Goal: Transaction & Acquisition: Purchase product/service

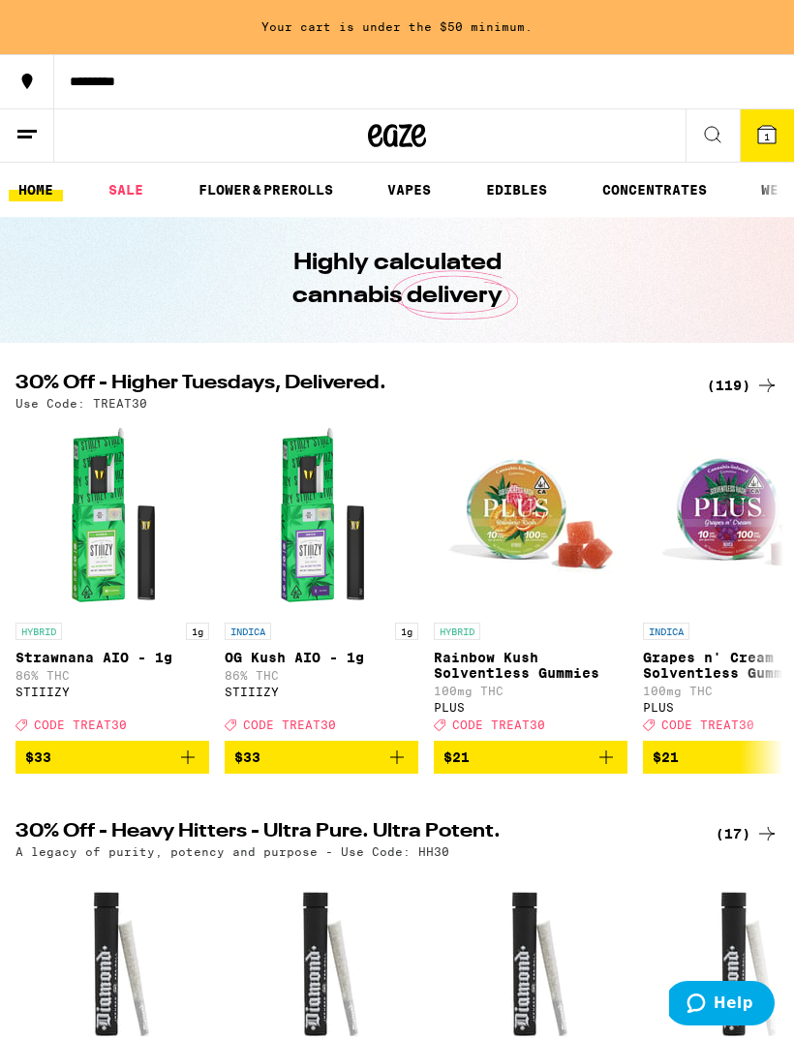
click at [26, 131] on line at bounding box center [26, 131] width 19 height 0
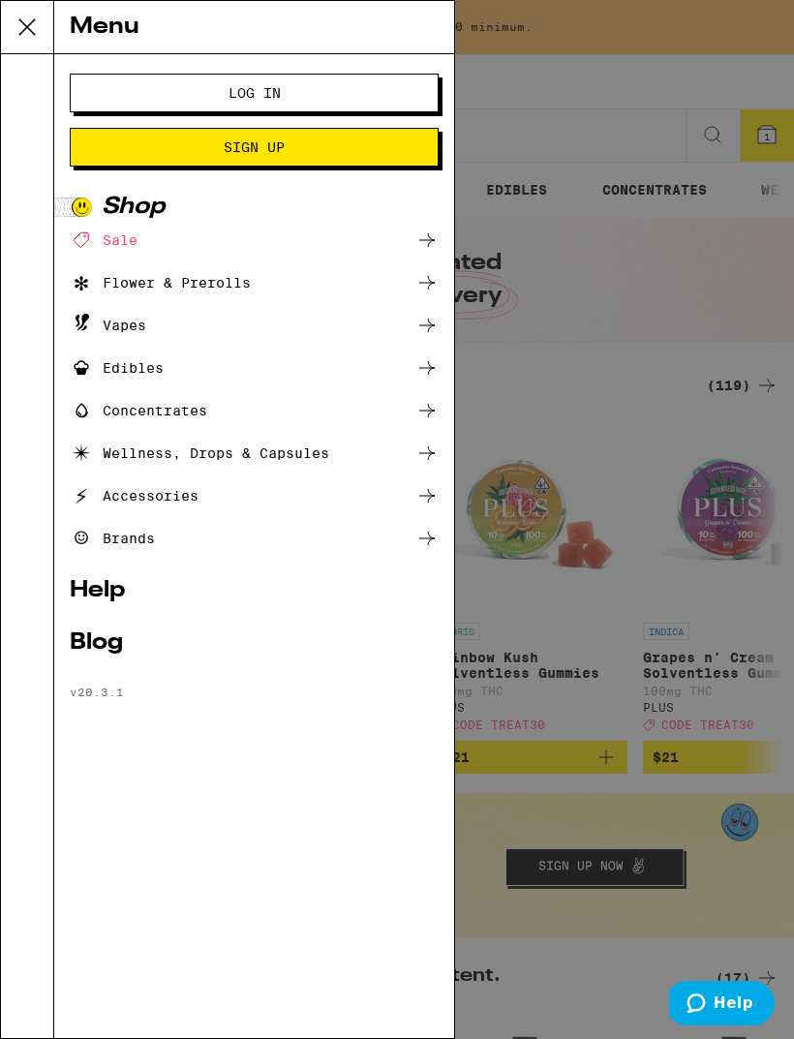
click at [111, 308] on ul "Sale Flower & Prerolls Vapes Edibles Concentrates Wellness, Drops & Capsules Ac…" at bounding box center [254, 388] width 369 height 321
click at [422, 323] on icon at bounding box center [426, 325] width 23 height 23
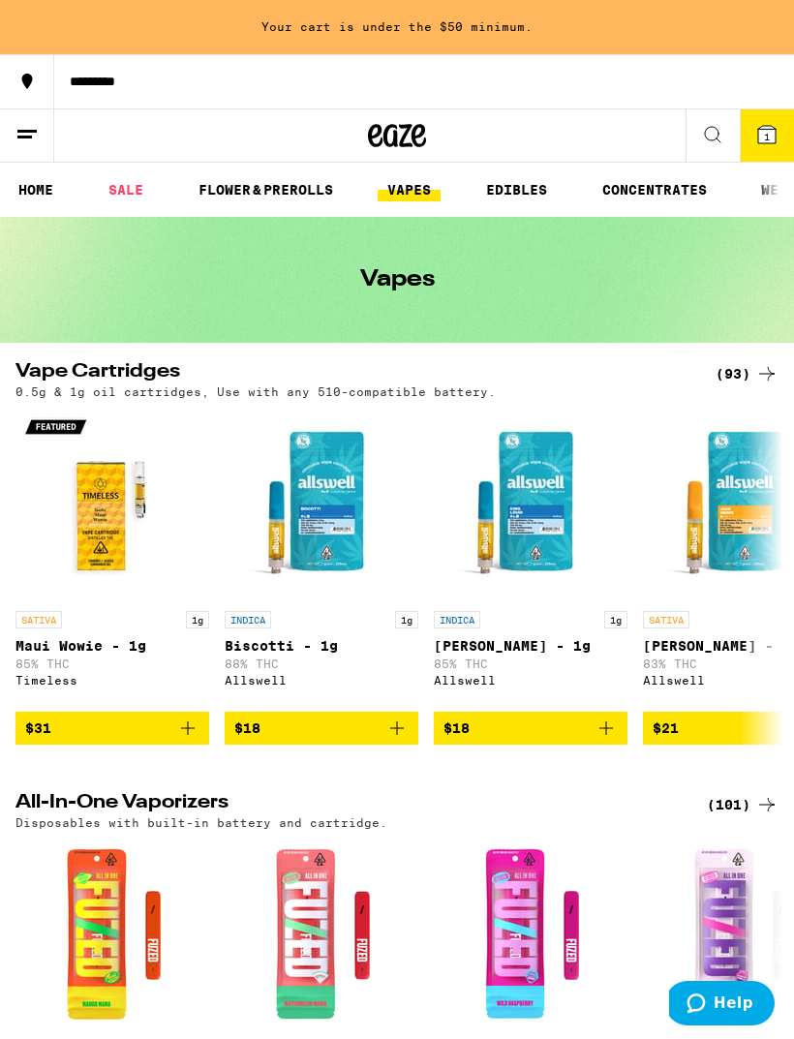
click at [760, 366] on icon at bounding box center [766, 373] width 23 height 23
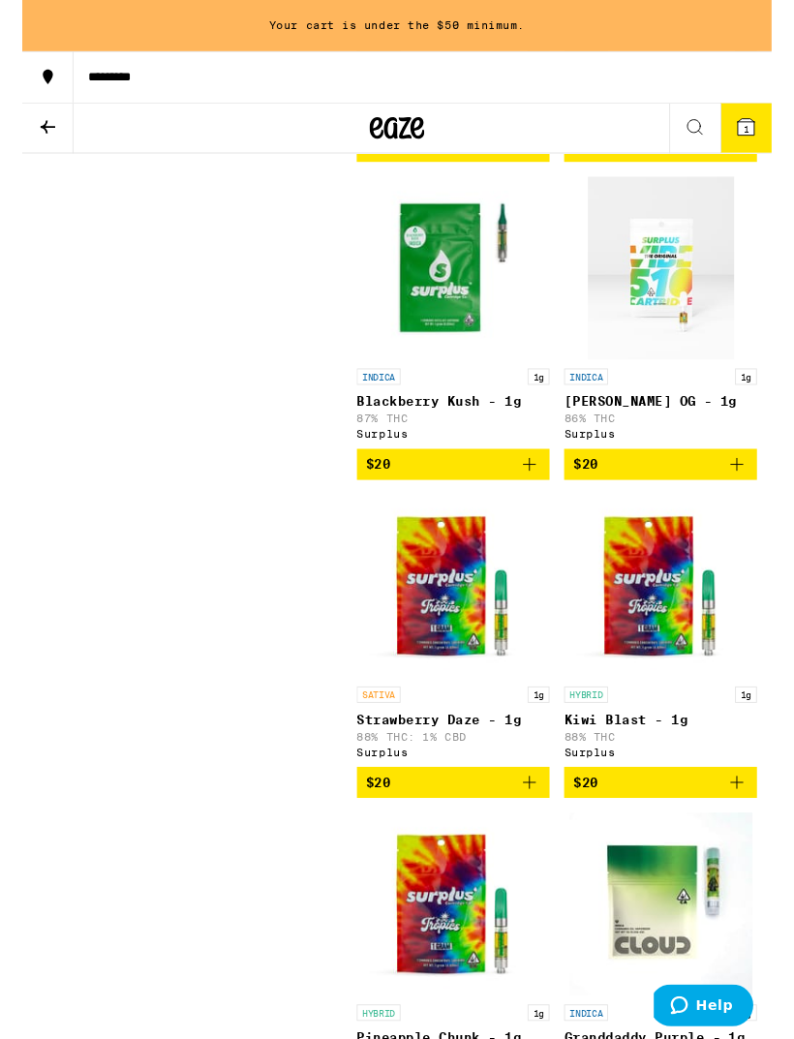
scroll to position [2427, 0]
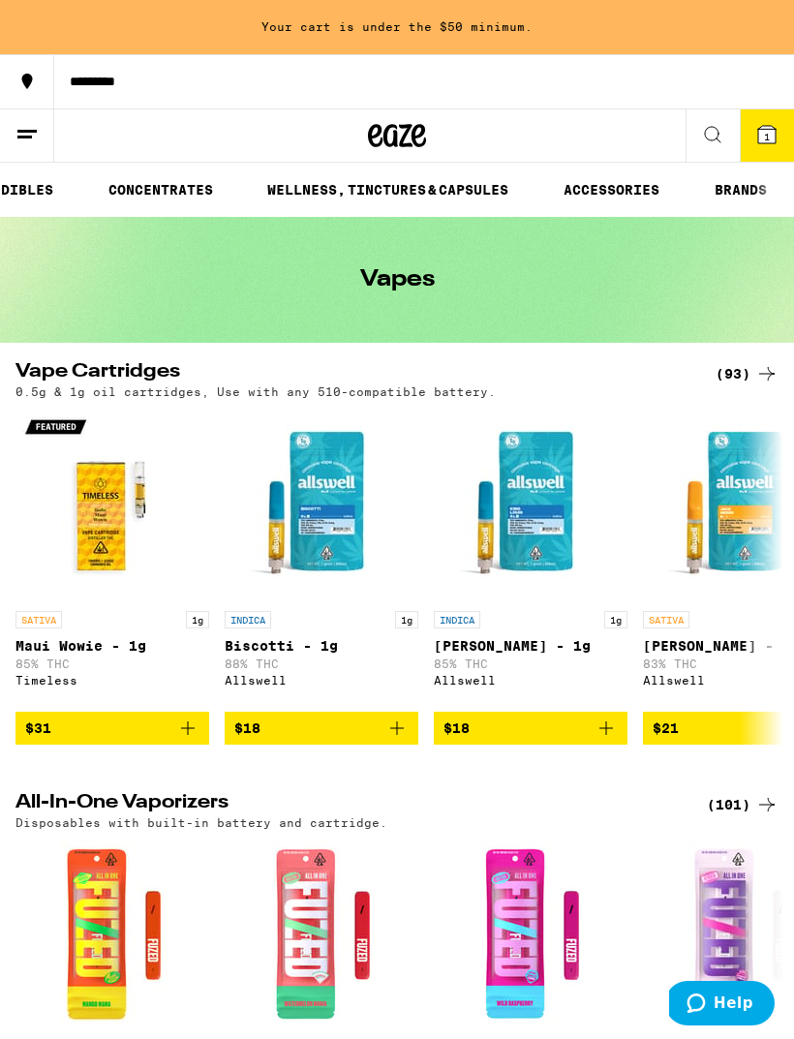
scroll to position [0, 498]
click at [733, 197] on link "BRANDS" at bounding box center [741, 189] width 72 height 23
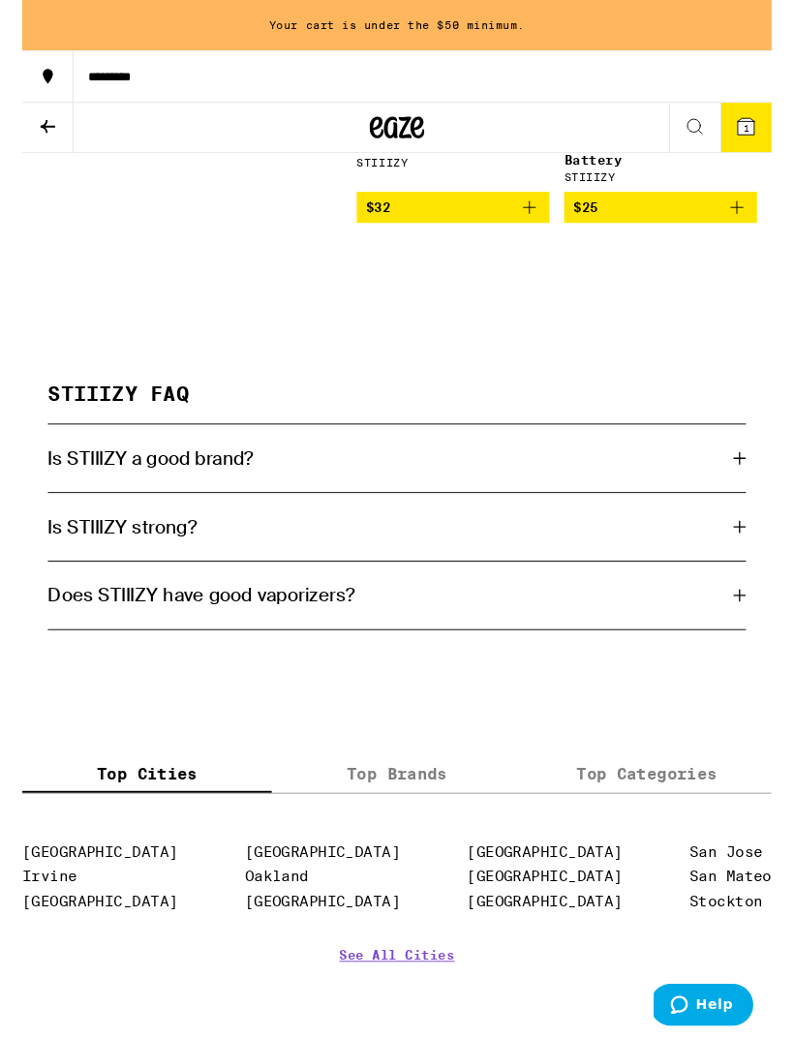
scroll to position [16723, 0]
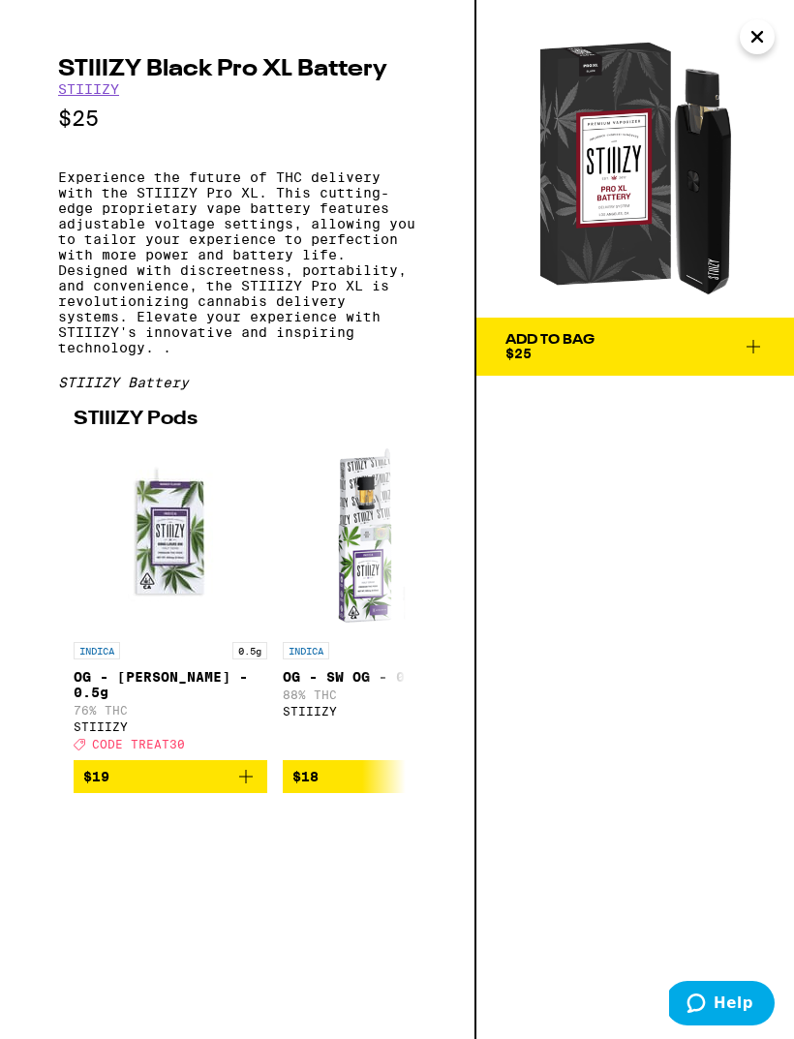
scroll to position [16597, 0]
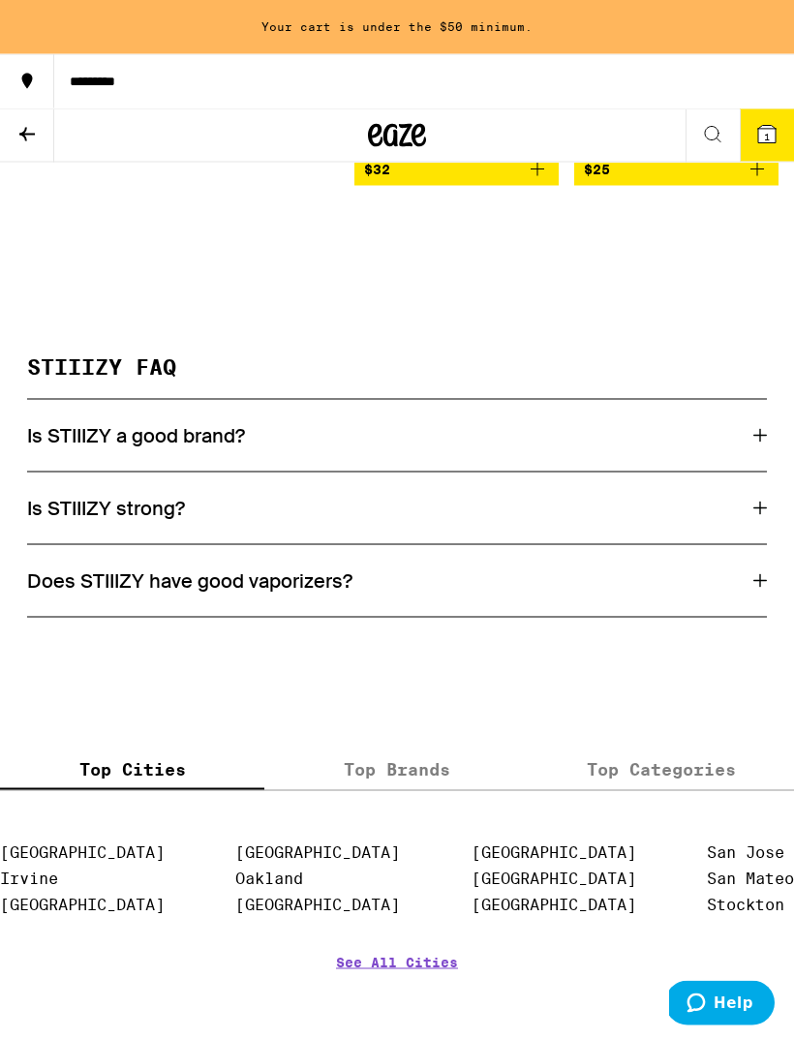
scroll to position [16723, 0]
